Goal: Check status: Check status

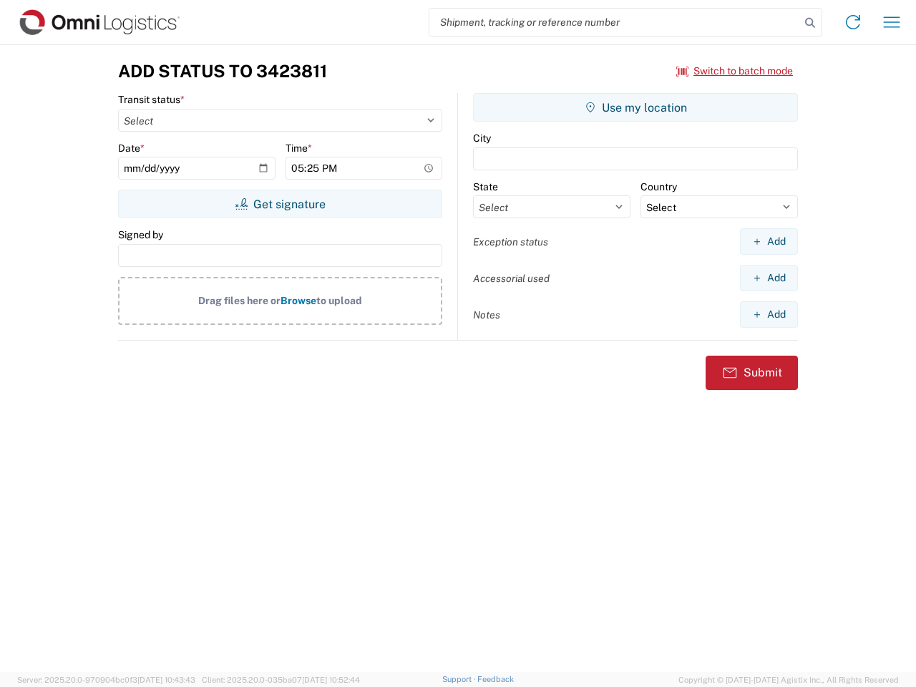
click at [615, 22] on input "search" at bounding box center [615, 22] width 371 height 27
click at [810, 23] on icon at bounding box center [810, 23] width 20 height 20
click at [853, 22] on icon at bounding box center [853, 22] width 23 height 23
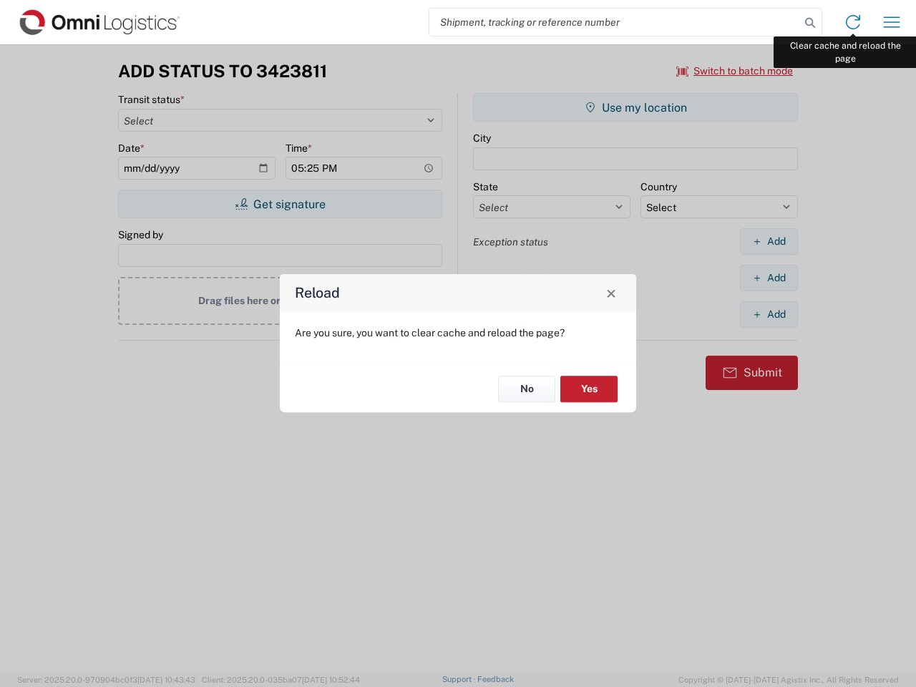
click at [892, 22] on div "Reload Are you sure, you want to clear cache and reload the page? No Yes" at bounding box center [458, 343] width 916 height 687
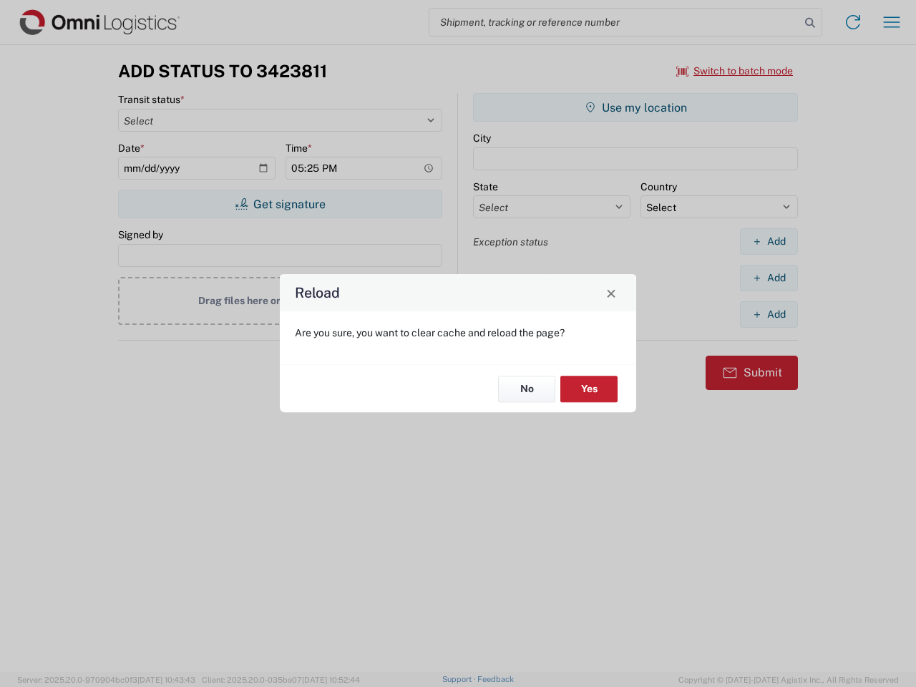
click at [735, 71] on div "Reload Are you sure, you want to clear cache and reload the page? No Yes" at bounding box center [458, 343] width 916 height 687
click at [280, 204] on div "Reload Are you sure, you want to clear cache and reload the page? No Yes" at bounding box center [458, 343] width 916 height 687
click at [636, 107] on div "Reload Are you sure, you want to clear cache and reload the page? No Yes" at bounding box center [458, 343] width 916 height 687
click at [769, 241] on div "Reload Are you sure, you want to clear cache and reload the page? No Yes" at bounding box center [458, 343] width 916 height 687
click at [769, 278] on div "Reload Are you sure, you want to clear cache and reload the page? No Yes" at bounding box center [458, 343] width 916 height 687
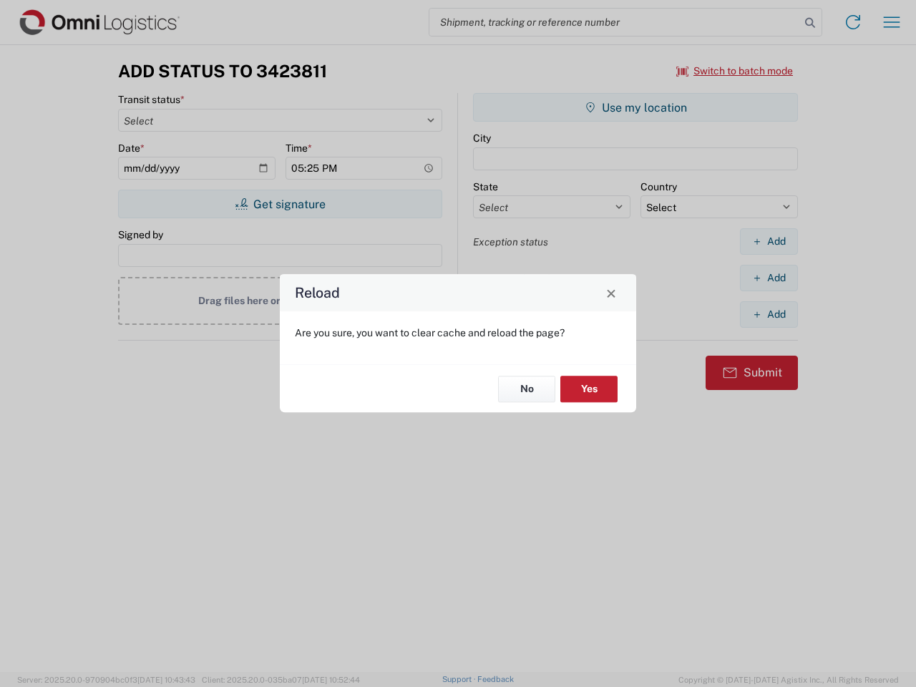
click at [769, 314] on div "Reload Are you sure, you want to clear cache and reload the page? No Yes" at bounding box center [458, 343] width 916 height 687
